Goal: Information Seeking & Learning: Get advice/opinions

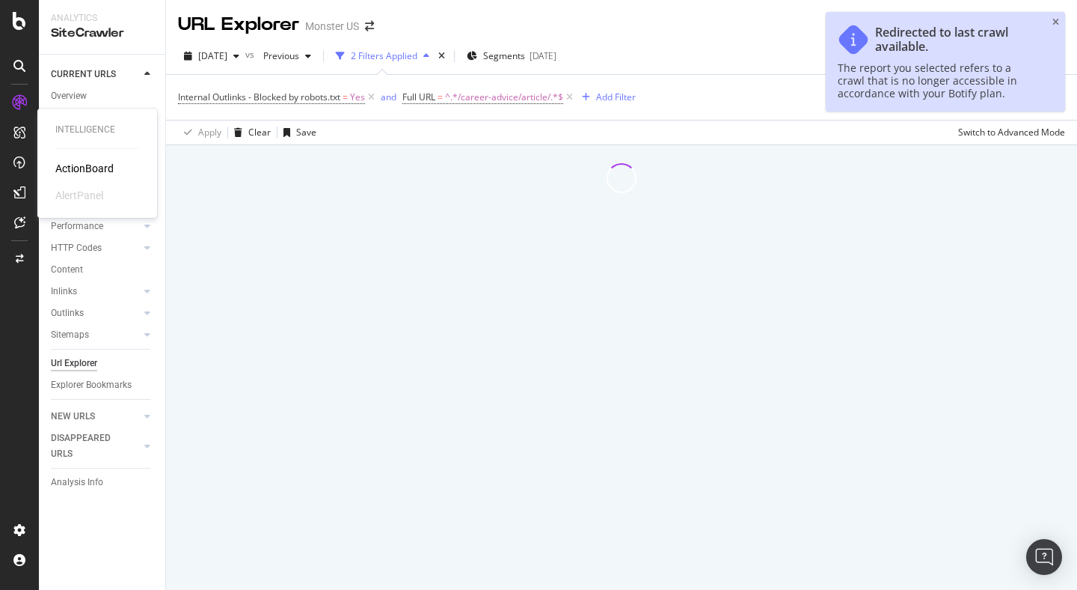
click at [64, 168] on div "ActionBoard" at bounding box center [84, 168] width 58 height 15
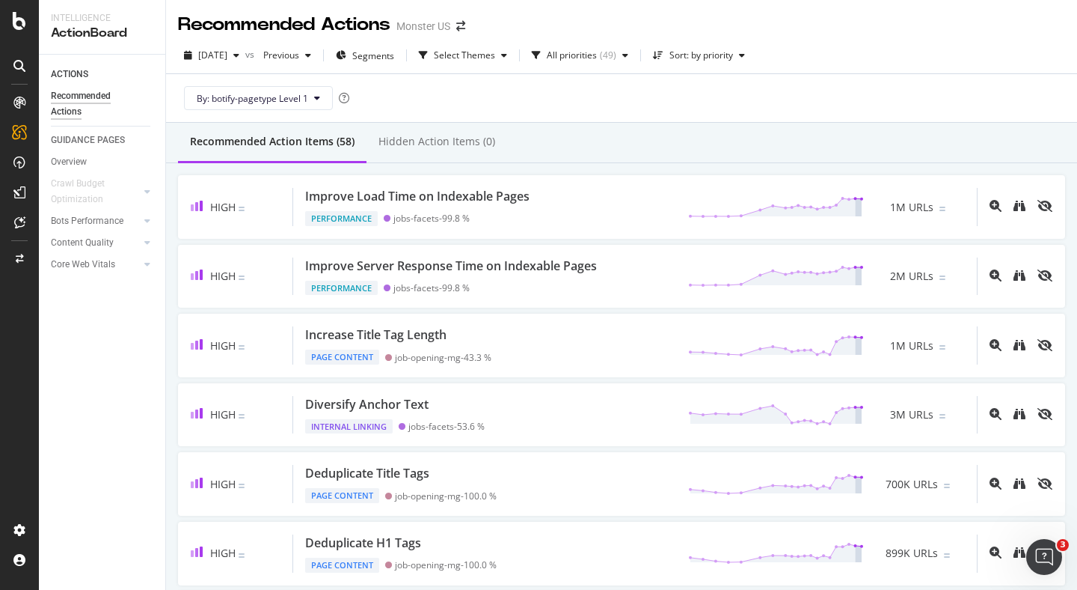
click at [16, 60] on icon at bounding box center [19, 66] width 12 height 12
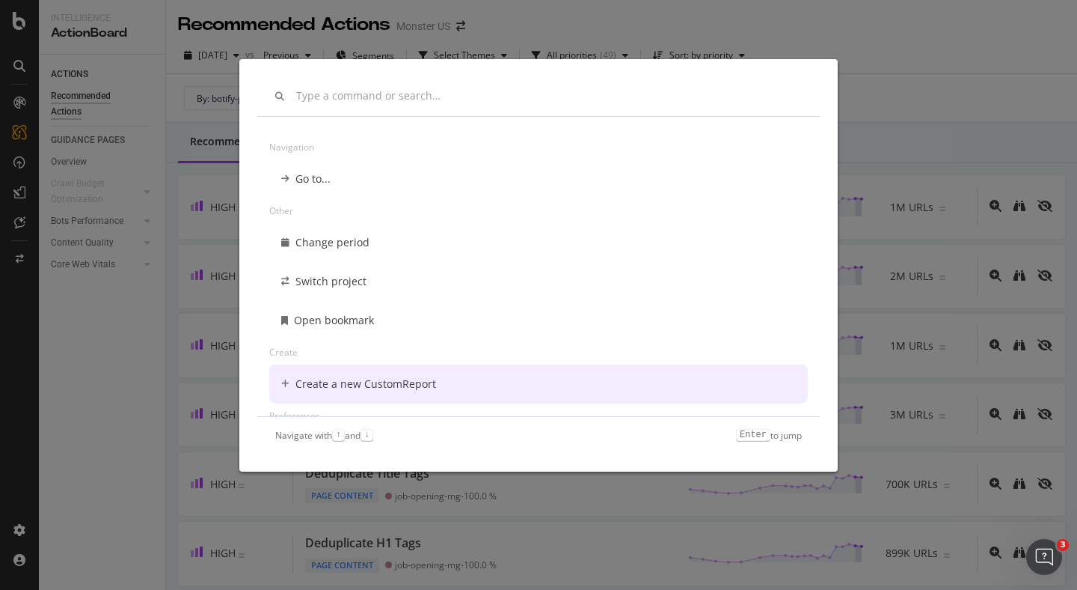
scroll to position [147, 0]
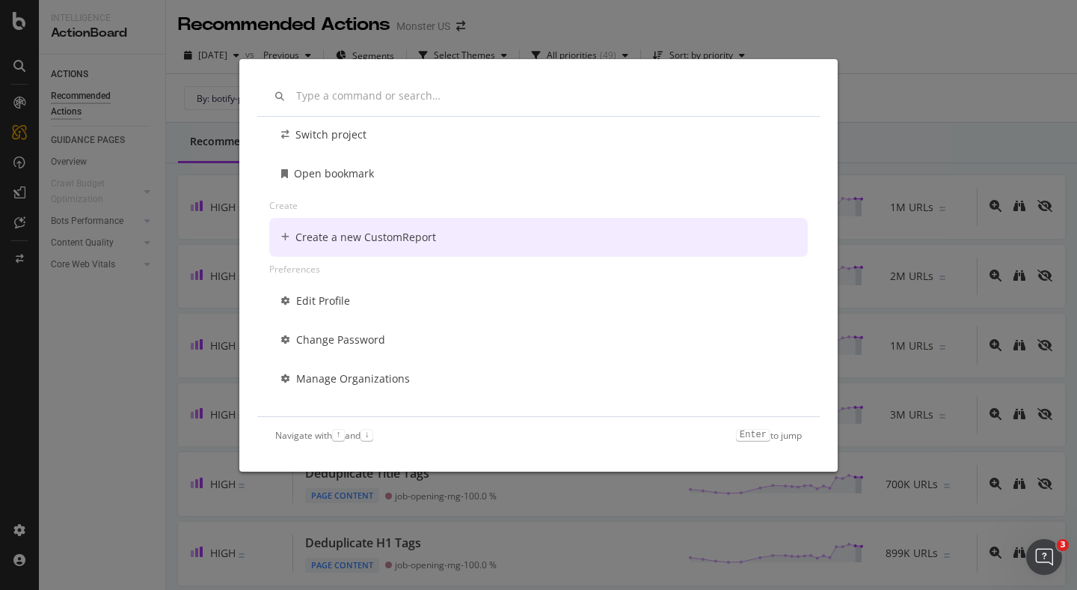
click at [115, 47] on div "Change period Switch project Open bookmark Create Create a new CustomReport Pre…" at bounding box center [538, 295] width 1077 height 590
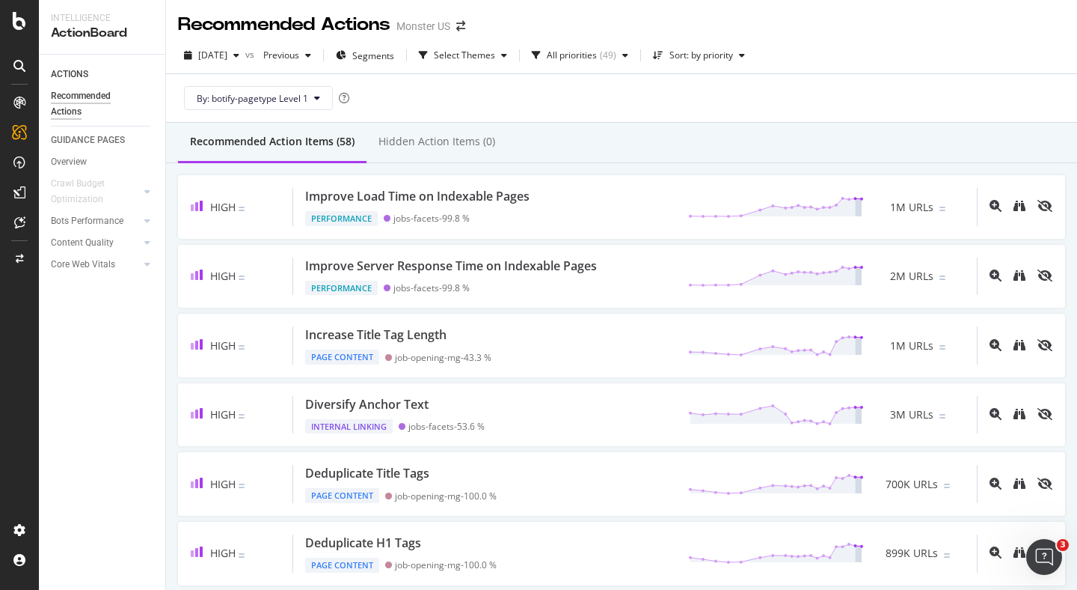
click at [16, 26] on icon at bounding box center [19, 21] width 13 height 18
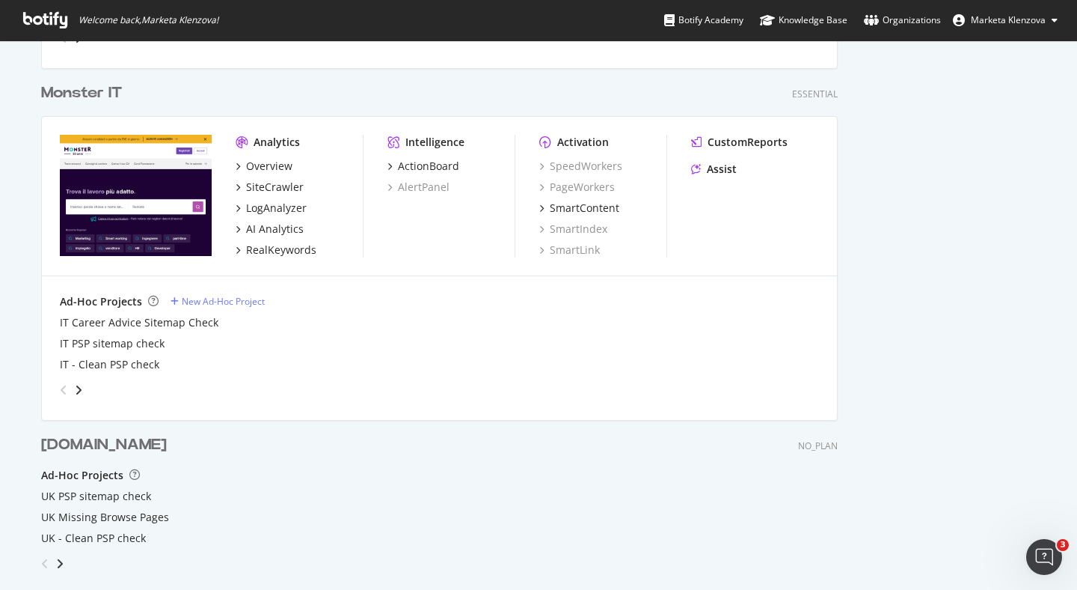
scroll to position [2079, 0]
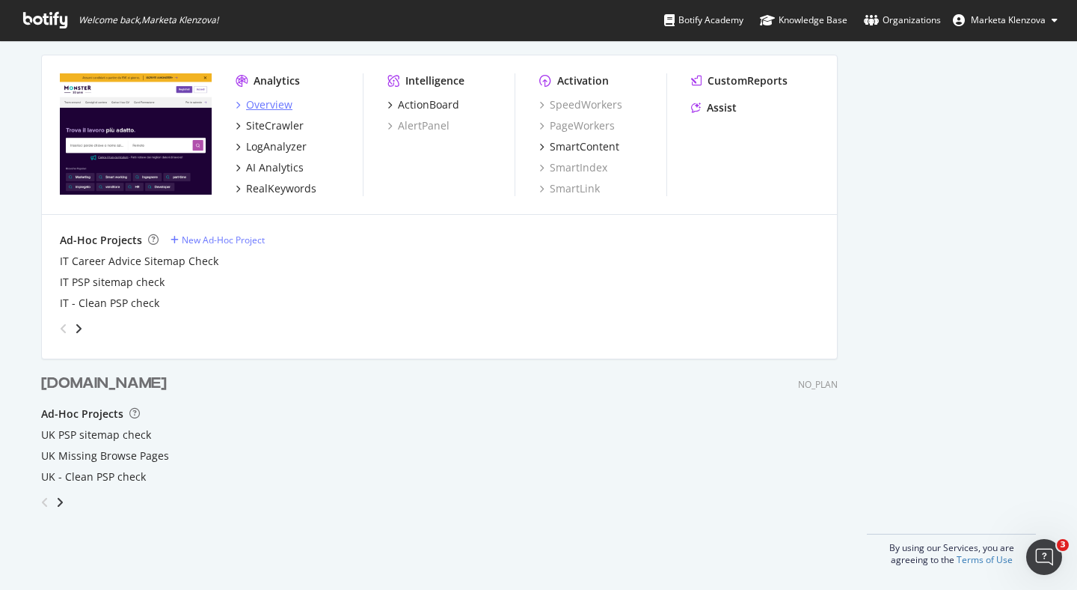
click at [259, 108] on div "Overview" at bounding box center [269, 104] width 46 height 15
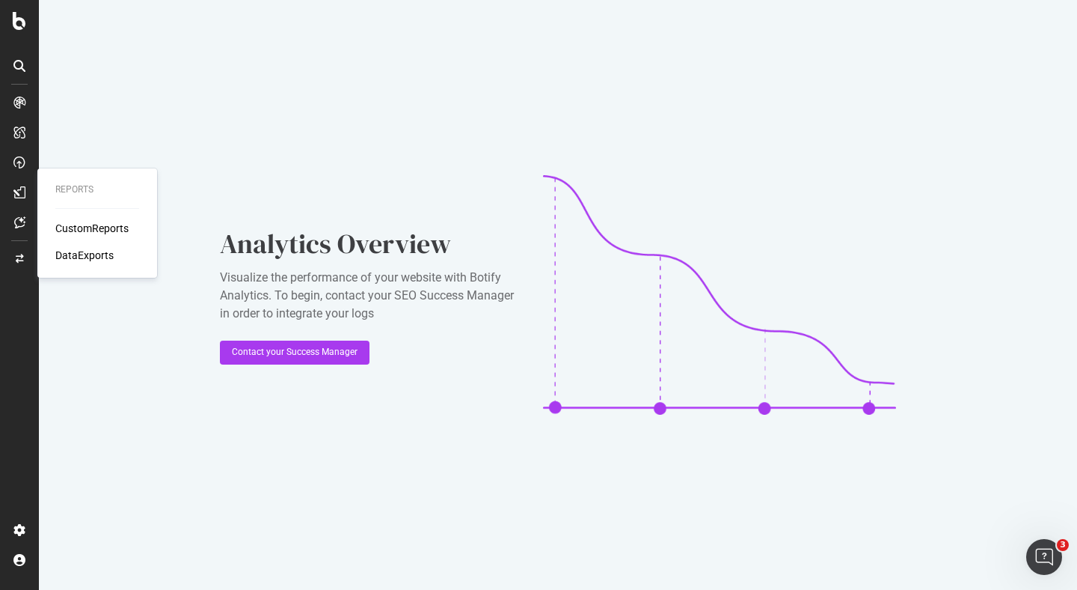
click at [22, 192] on icon at bounding box center [19, 192] width 12 height 12
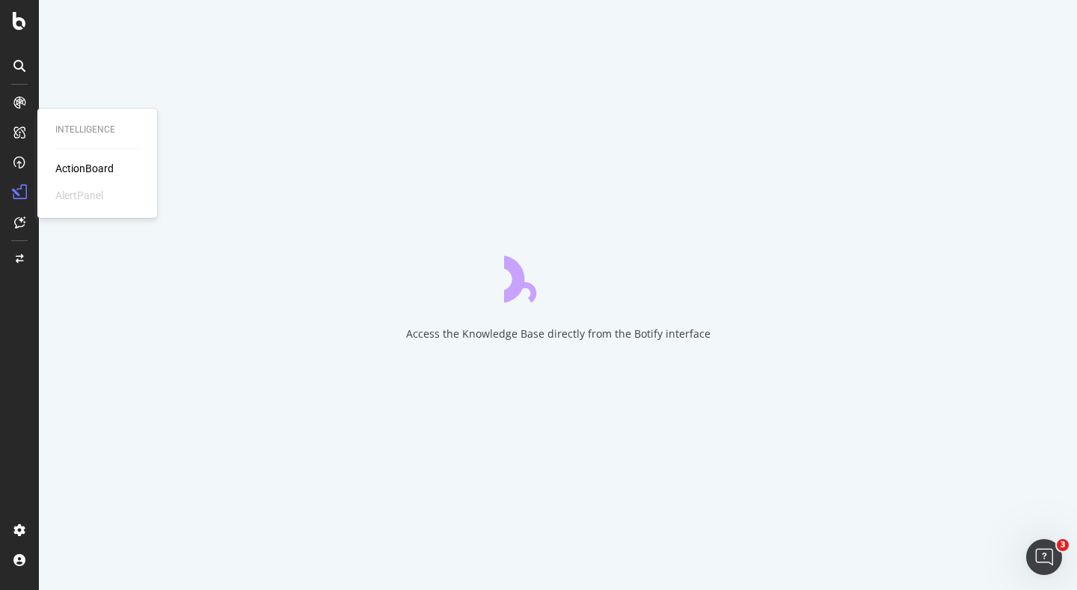
click at [79, 161] on div "ActionBoard" at bounding box center [84, 168] width 58 height 15
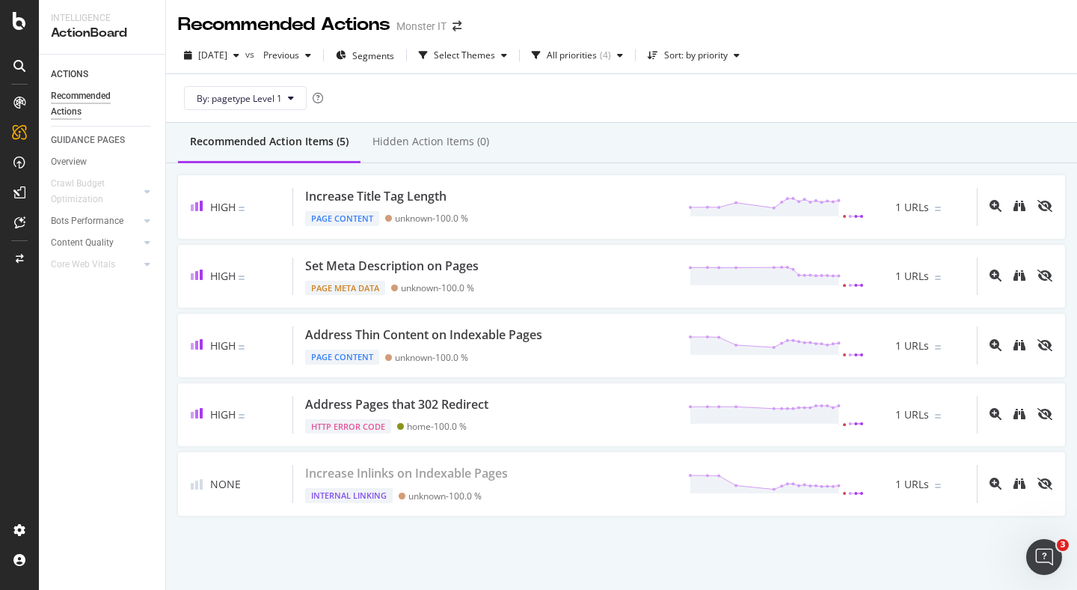
click at [20, 66] on icon at bounding box center [19, 66] width 12 height 12
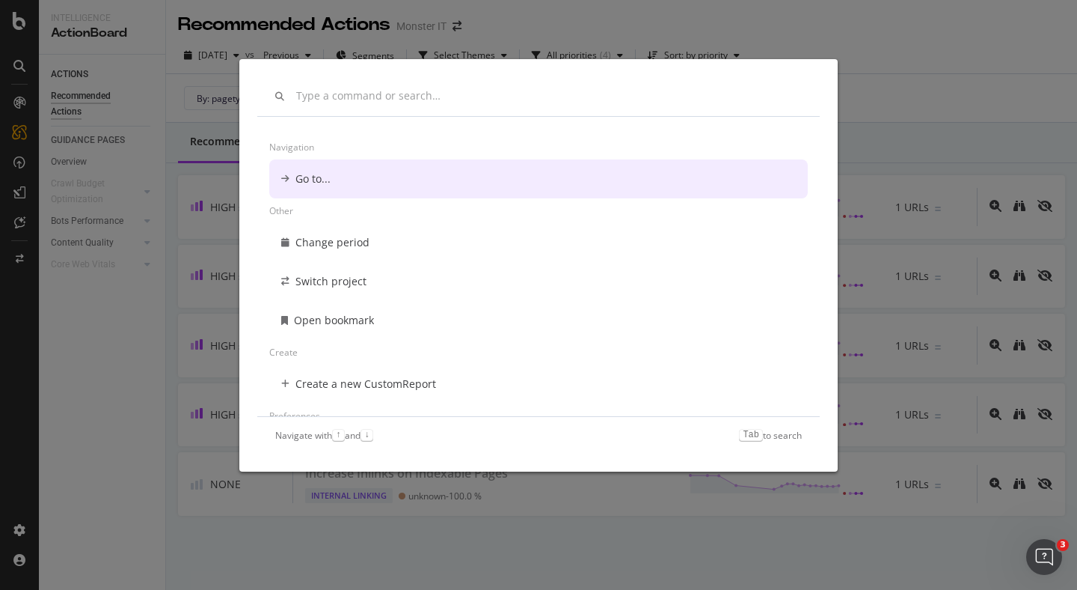
click at [872, 33] on div "Navigation Go to... Other Change period Switch project Open bookmark Create Cre…" at bounding box center [538, 295] width 1077 height 590
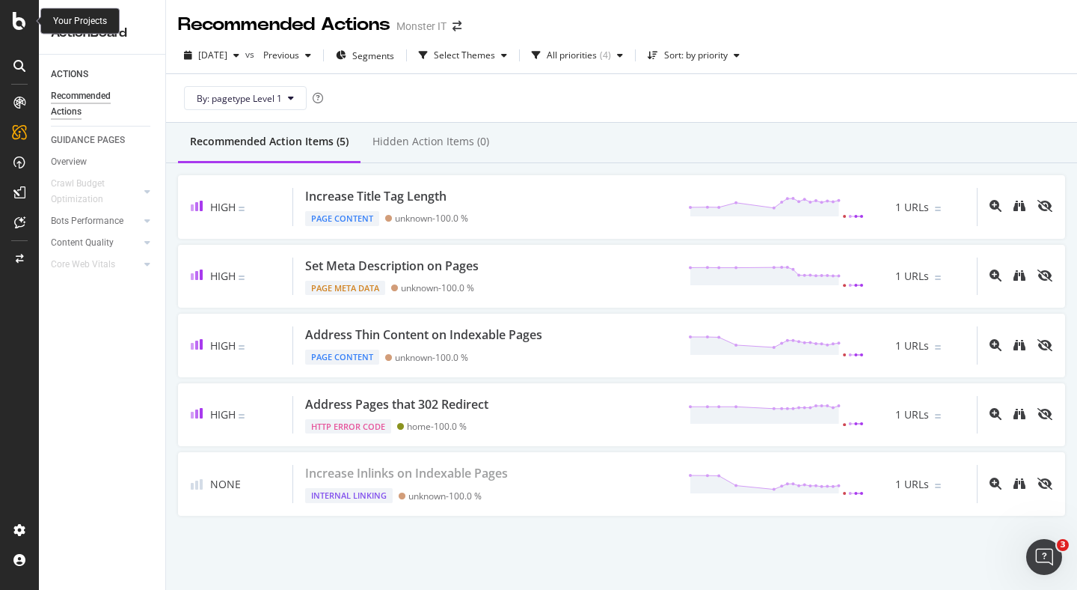
click at [19, 22] on icon at bounding box center [19, 21] width 13 height 18
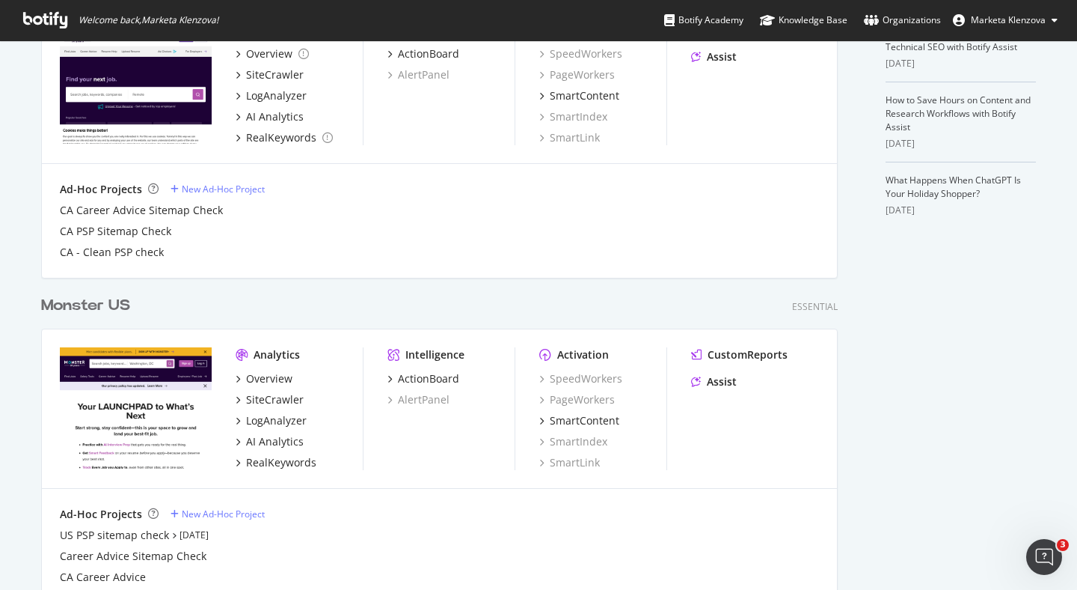
scroll to position [467, 0]
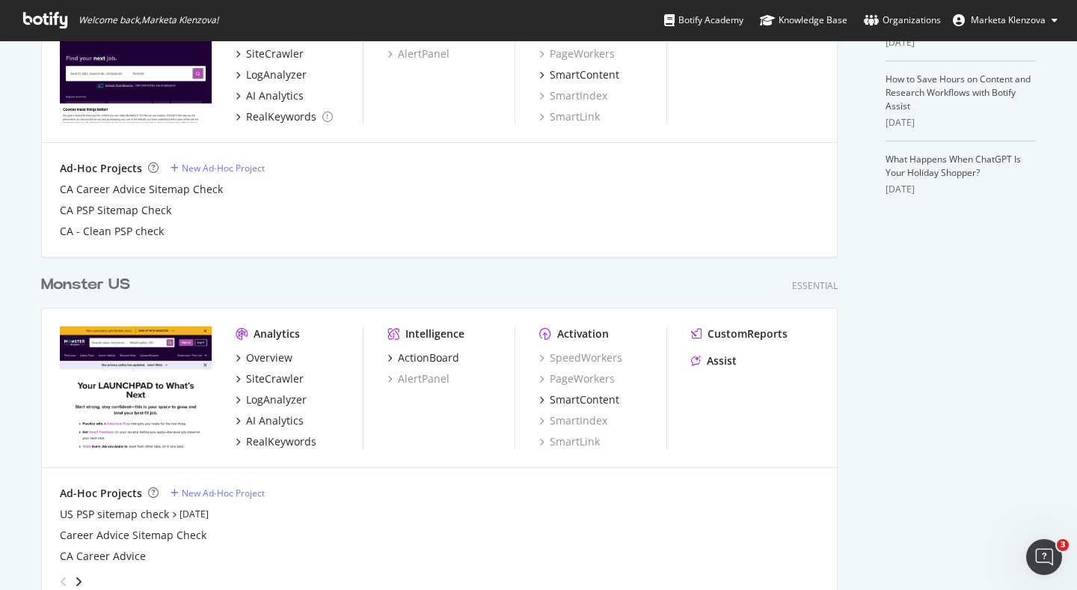
click at [105, 280] on div "Monster US" at bounding box center [85, 285] width 89 height 22
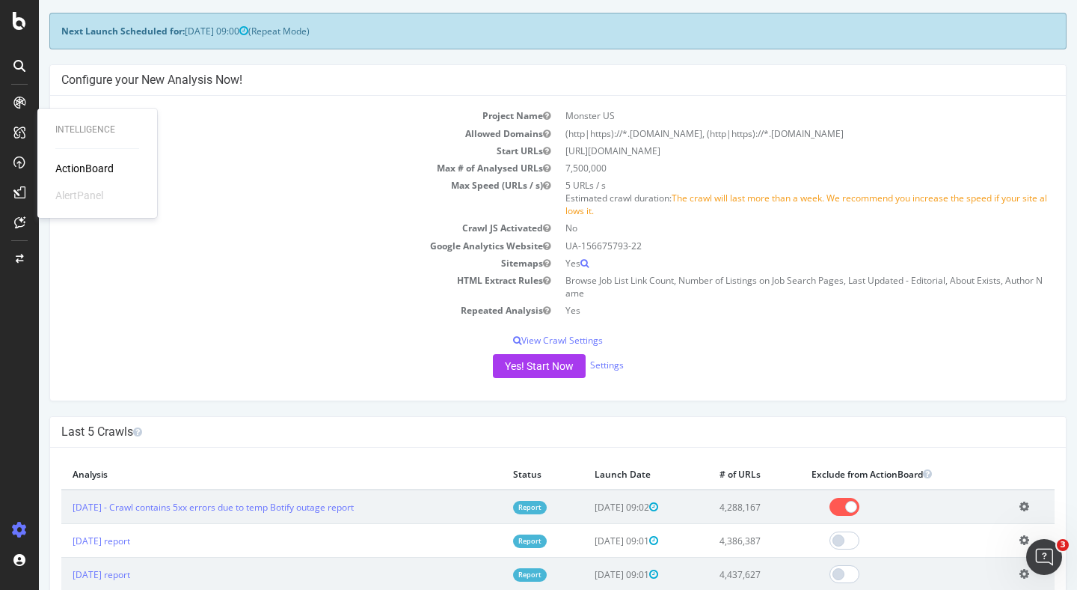
scroll to position [61, 0]
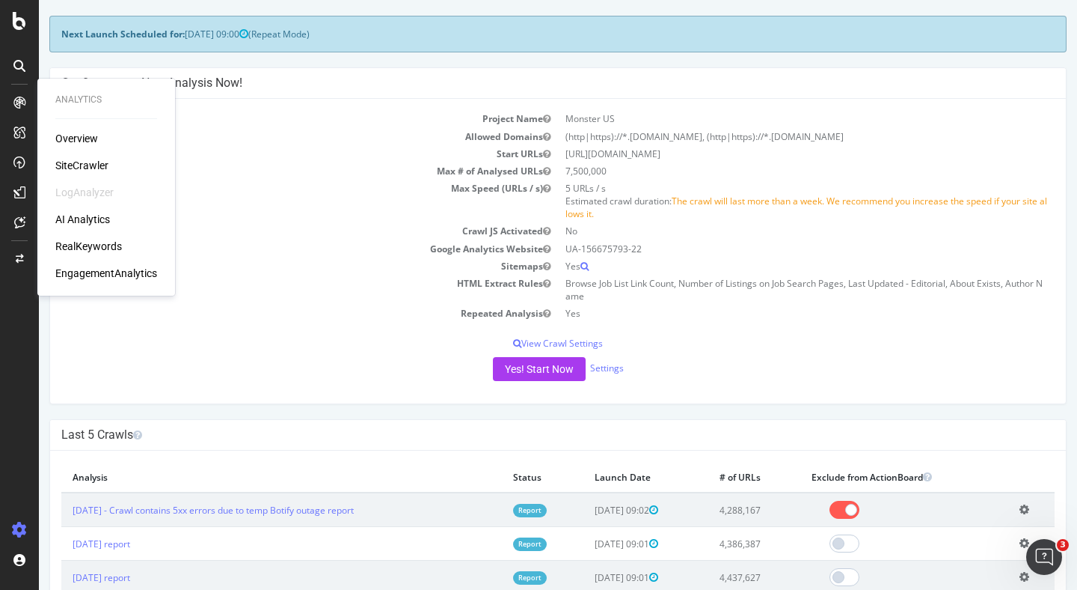
click at [59, 138] on div "Overview" at bounding box center [76, 138] width 43 height 15
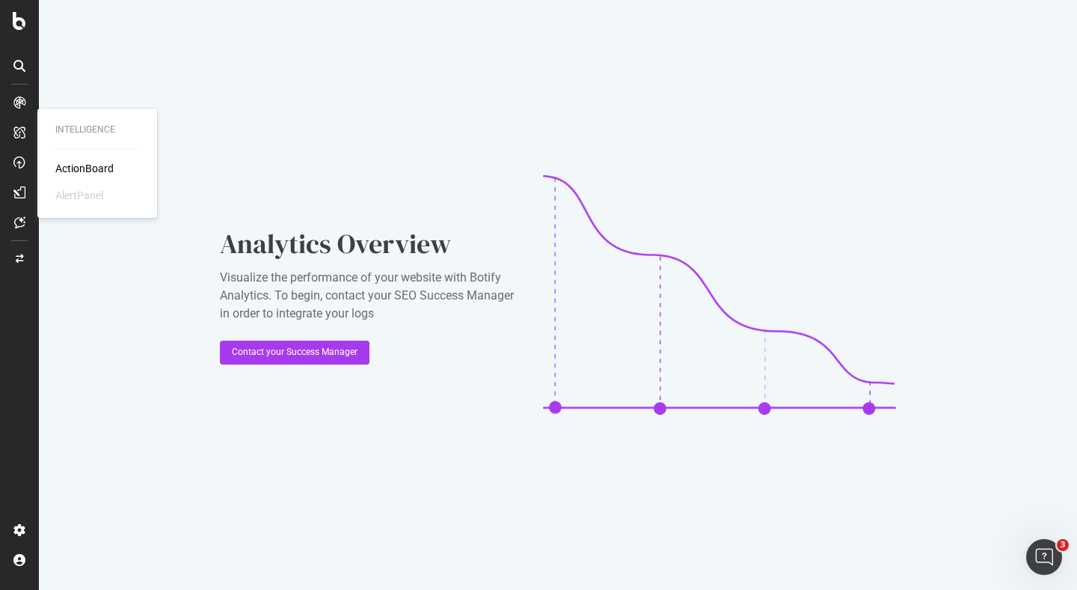
click at [19, 134] on icon at bounding box center [19, 132] width 12 height 12
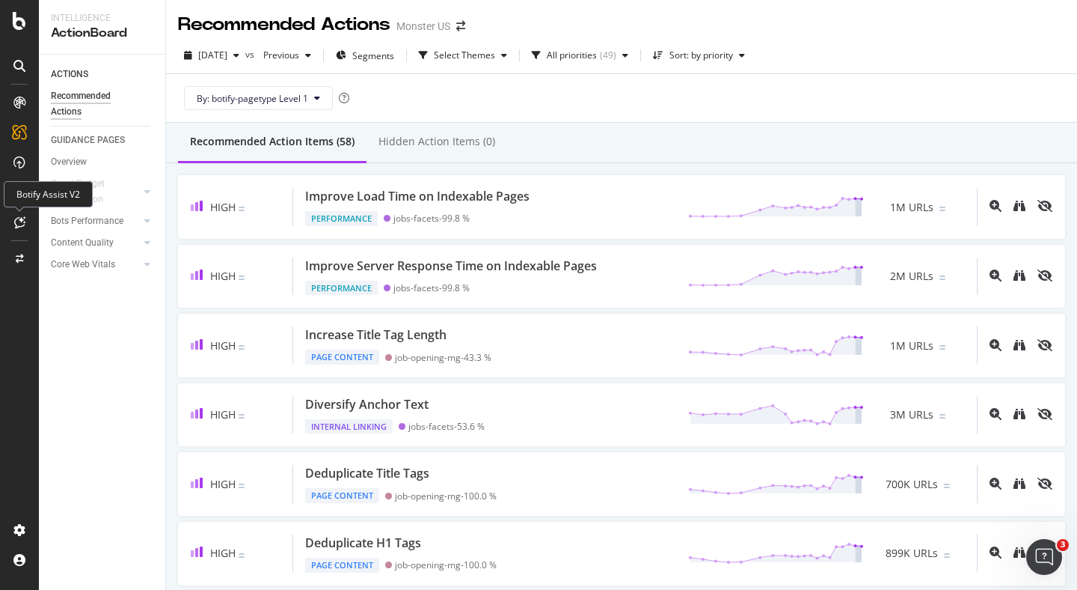
click at [17, 223] on icon at bounding box center [19, 222] width 11 height 12
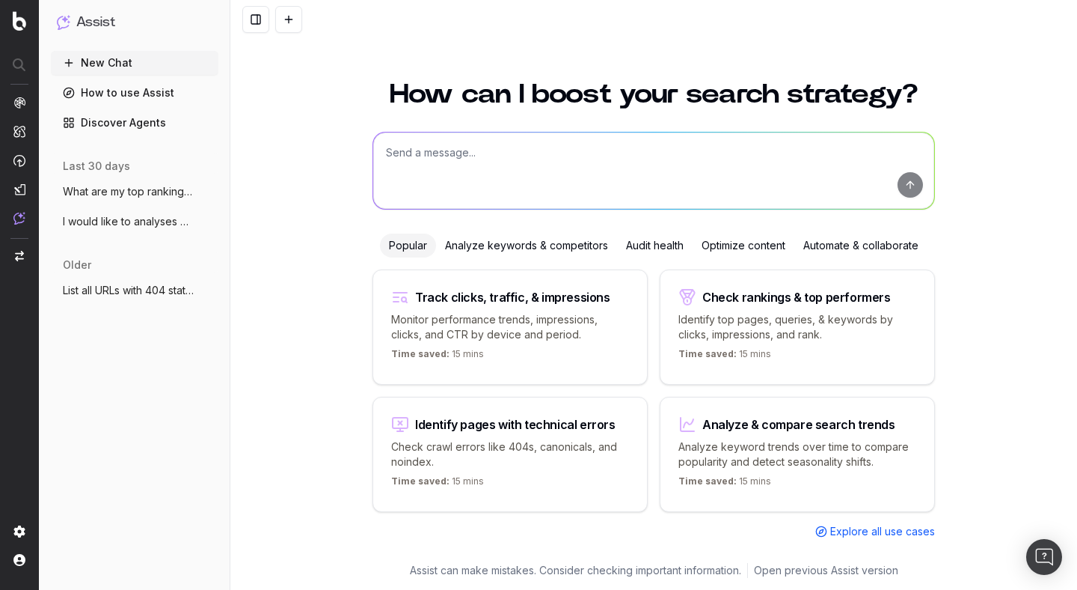
click at [530, 439] on p "Check crawl errors like 404s, canonicals, and noindex." at bounding box center [510, 454] width 238 height 30
type textarea "List all URLs with 404 status code from the latest crawl."
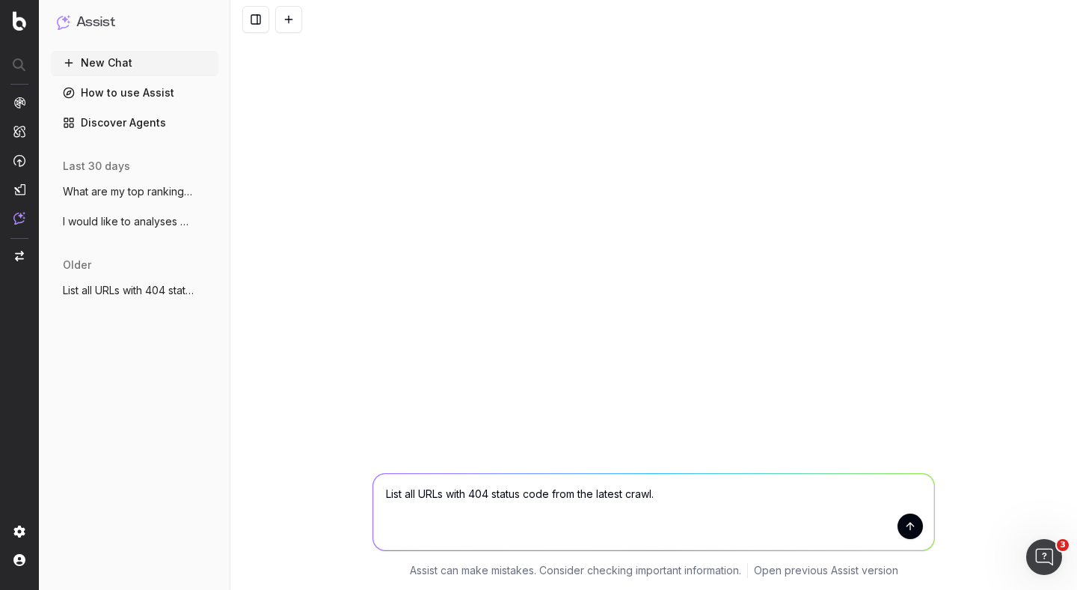
click at [495, 509] on textarea "List all URLs with 404 status code from the latest crawl." at bounding box center [653, 512] width 561 height 76
click at [521, 428] on div "Assist can make mistakes. Consider checking important information. Open previou…" at bounding box center [653, 295] width 847 height 590
click at [207, 223] on icon "button" at bounding box center [208, 221] width 12 height 12
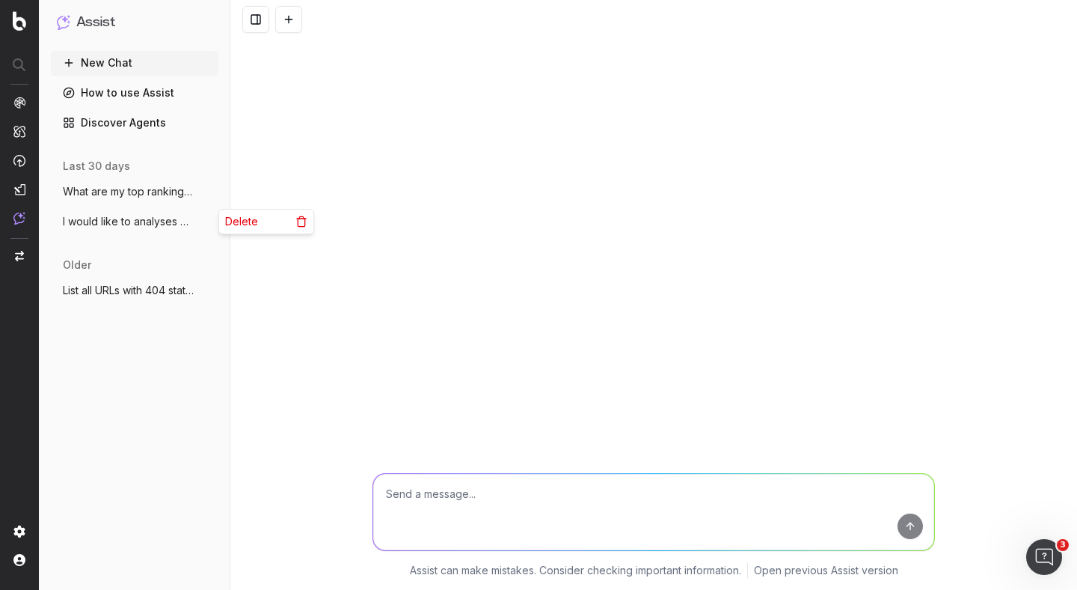
click at [162, 221] on span "I would like to analyses week over week" at bounding box center [129, 221] width 132 height 15
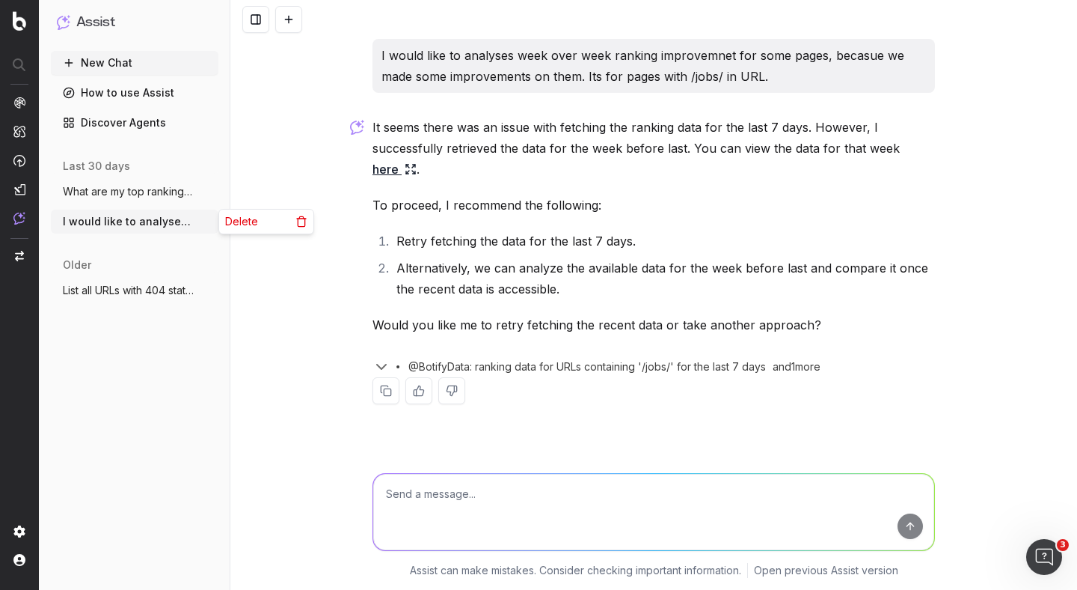
click at [206, 221] on icon "button" at bounding box center [208, 221] width 12 height 12
click at [231, 220] on span "Delete" at bounding box center [241, 221] width 33 height 15
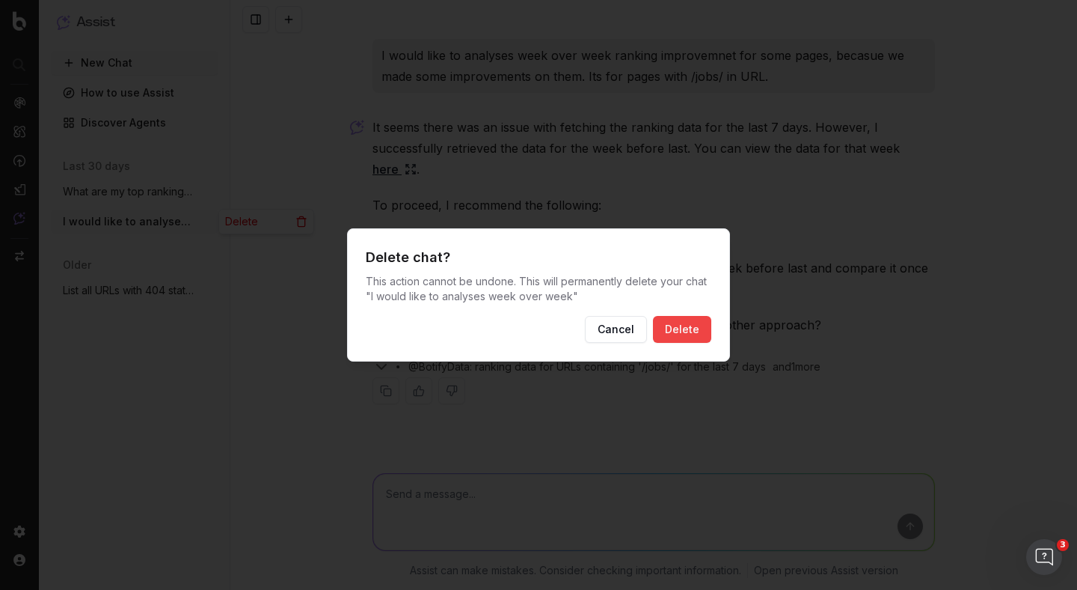
click at [662, 326] on button "Delete" at bounding box center [682, 329] width 58 height 27
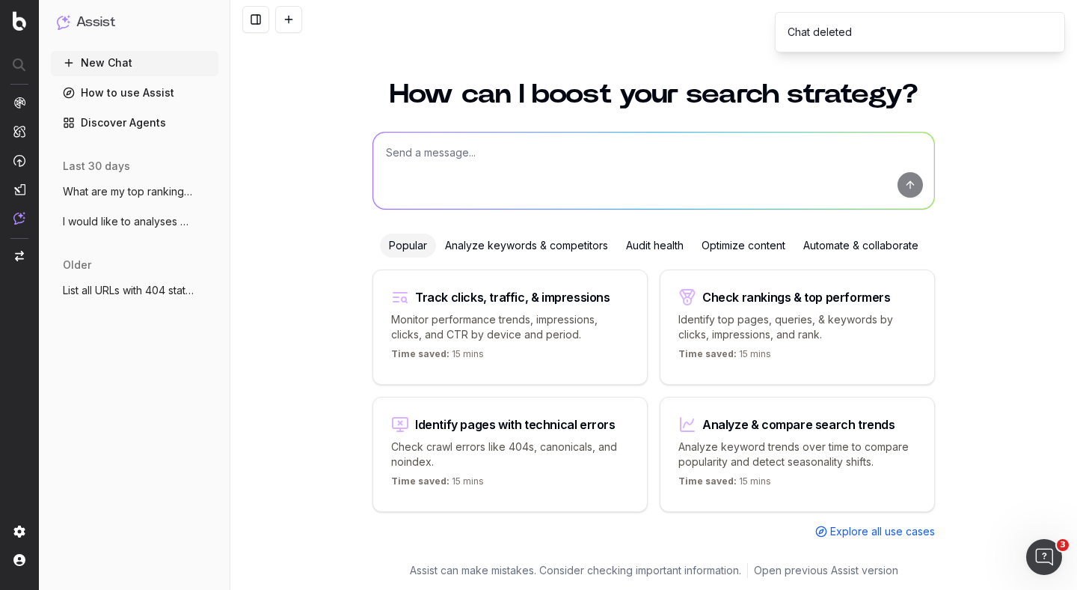
click at [138, 281] on div "older List all URLs with 404 status code from More" at bounding box center [135, 285] width 168 height 69
click at [142, 270] on button "List all URLs with 404 status code from" at bounding box center [135, 260] width 168 height 24
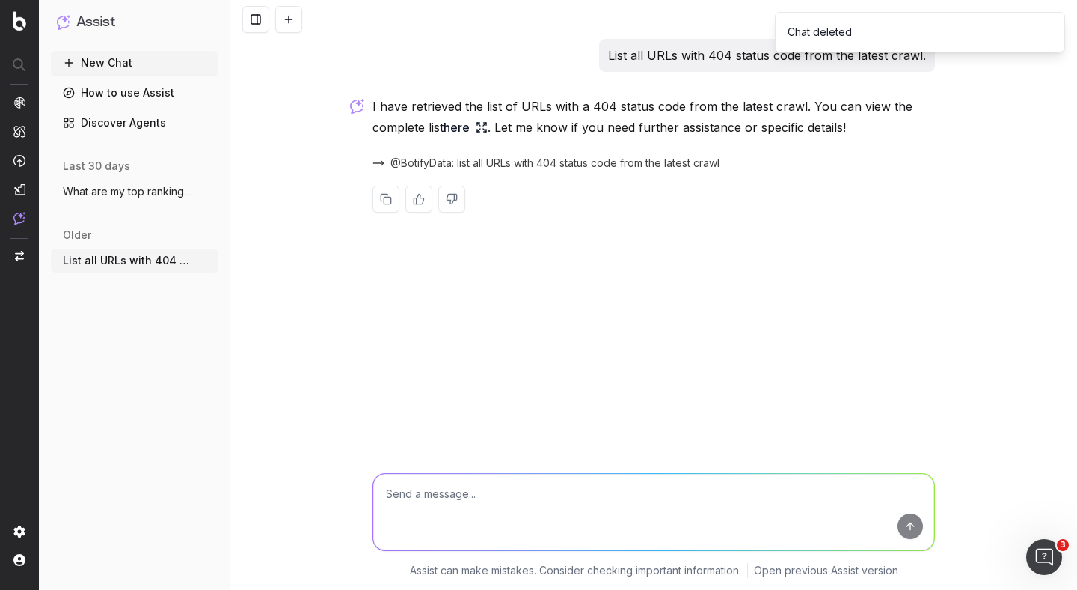
click at [141, 190] on span "What are my top ranking pages?" at bounding box center [129, 191] width 132 height 15
